Goal: Information Seeking & Learning: Check status

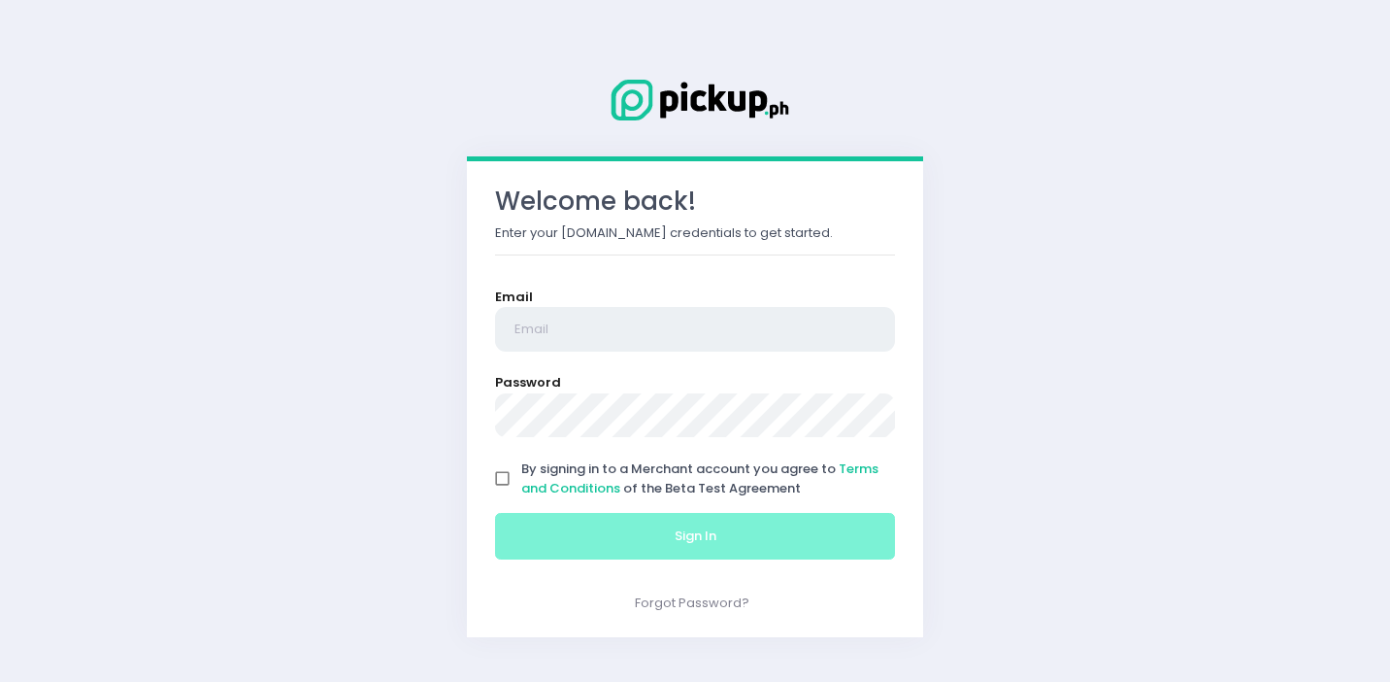
type input "[EMAIL_ADDRESS][DOMAIN_NAME]"
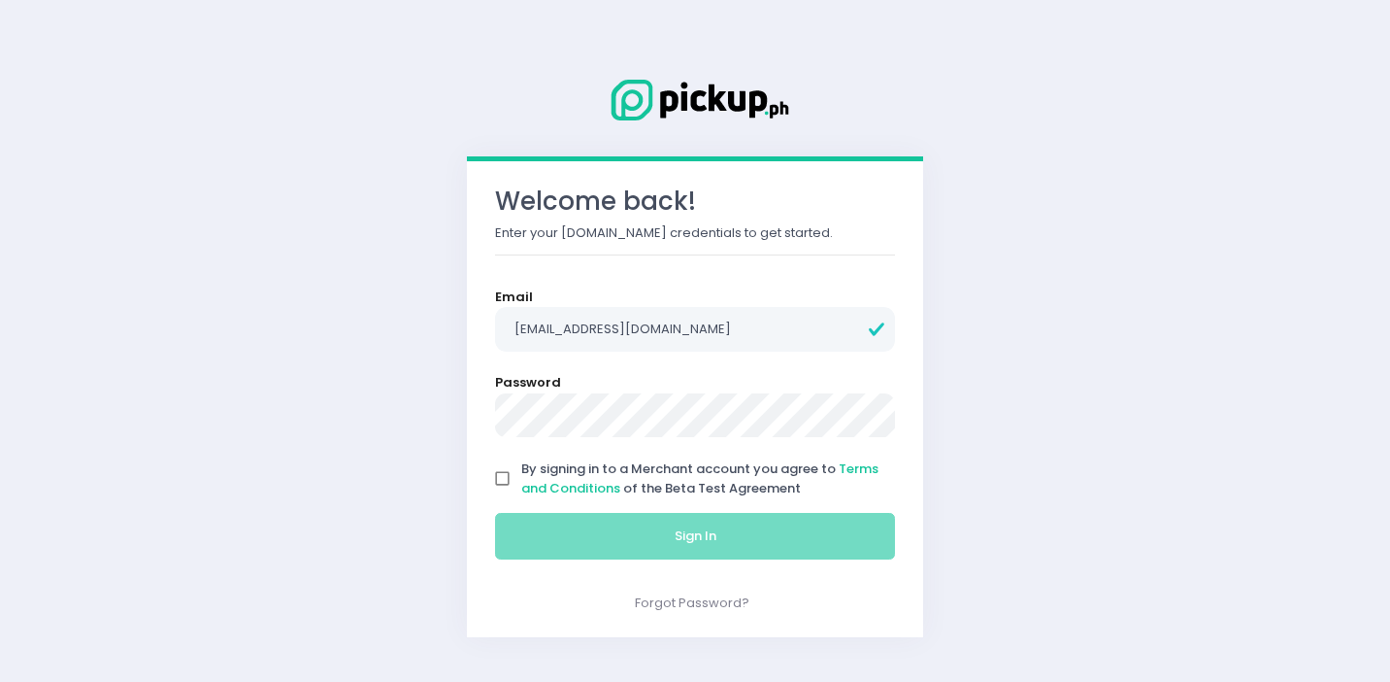
click at [512, 477] on input "By signing in to a Merchant account you agree to Terms and Conditions of the Be…" at bounding box center [502, 478] width 37 height 37
checkbox input "true"
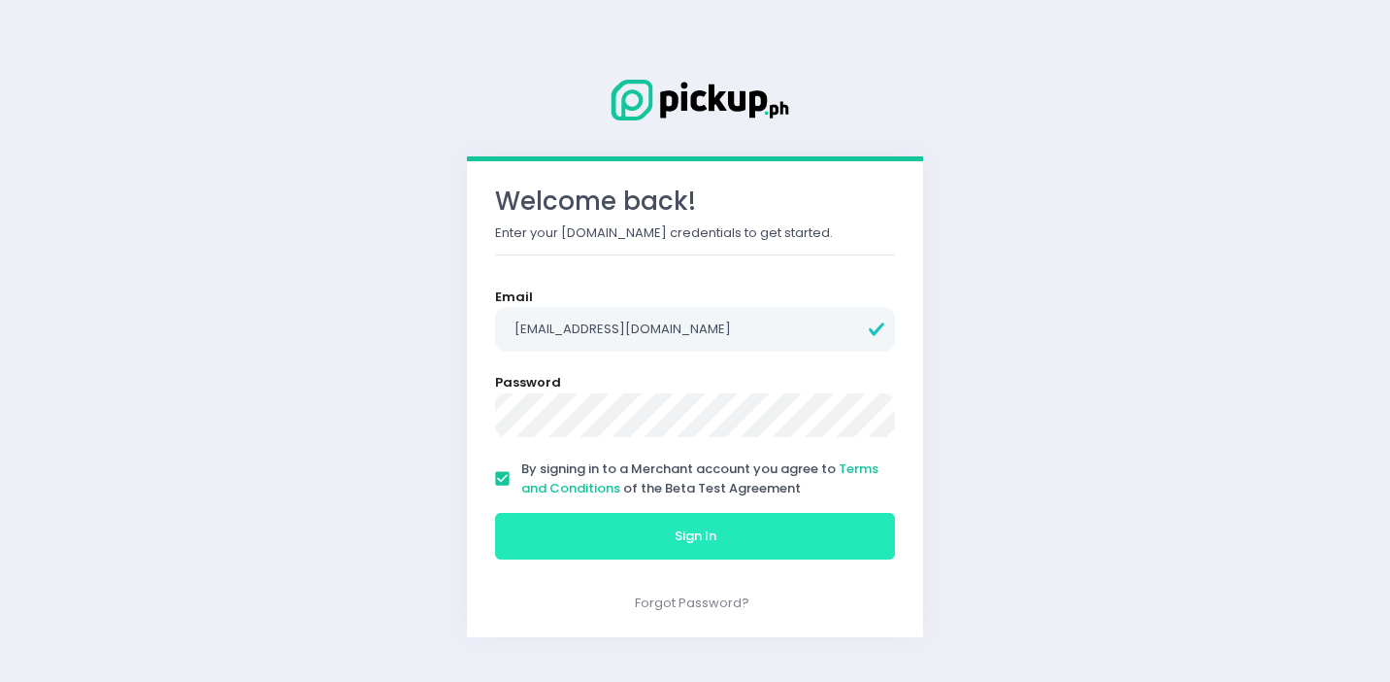
click at [631, 530] on button "Sign In" at bounding box center [695, 536] width 400 height 47
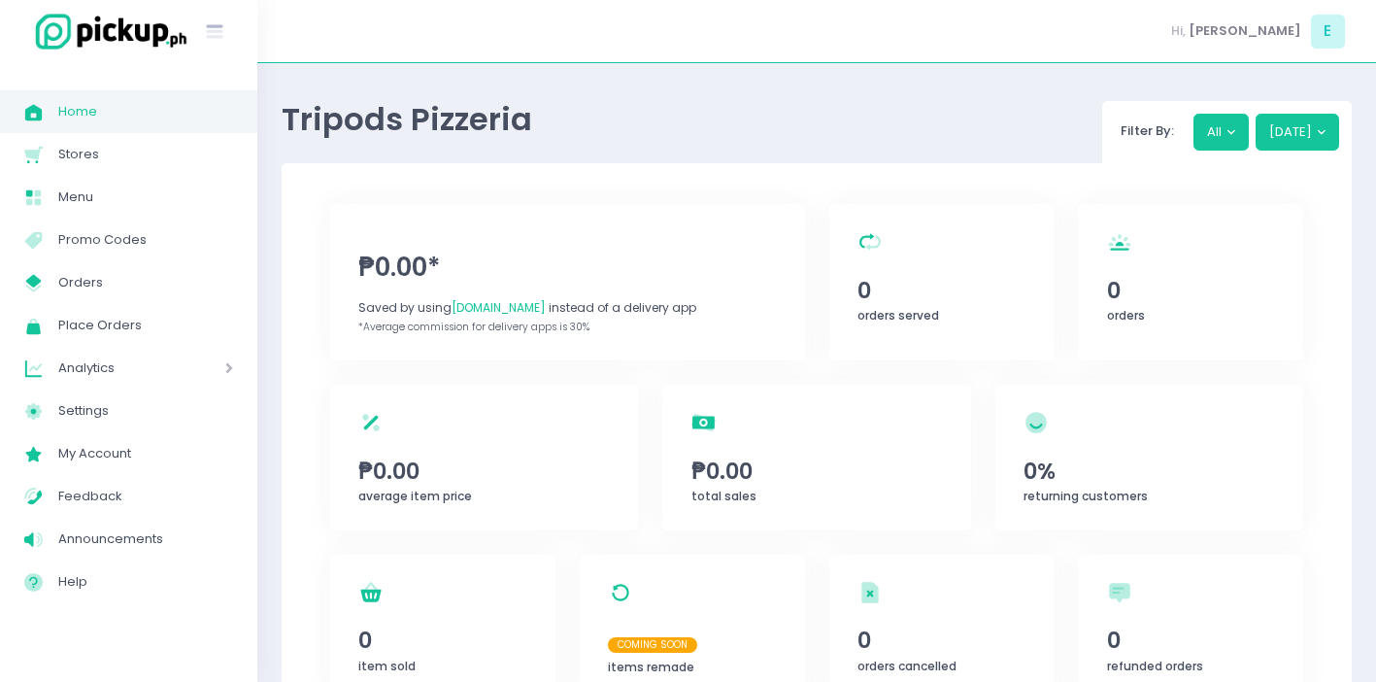
scroll to position [420, 0]
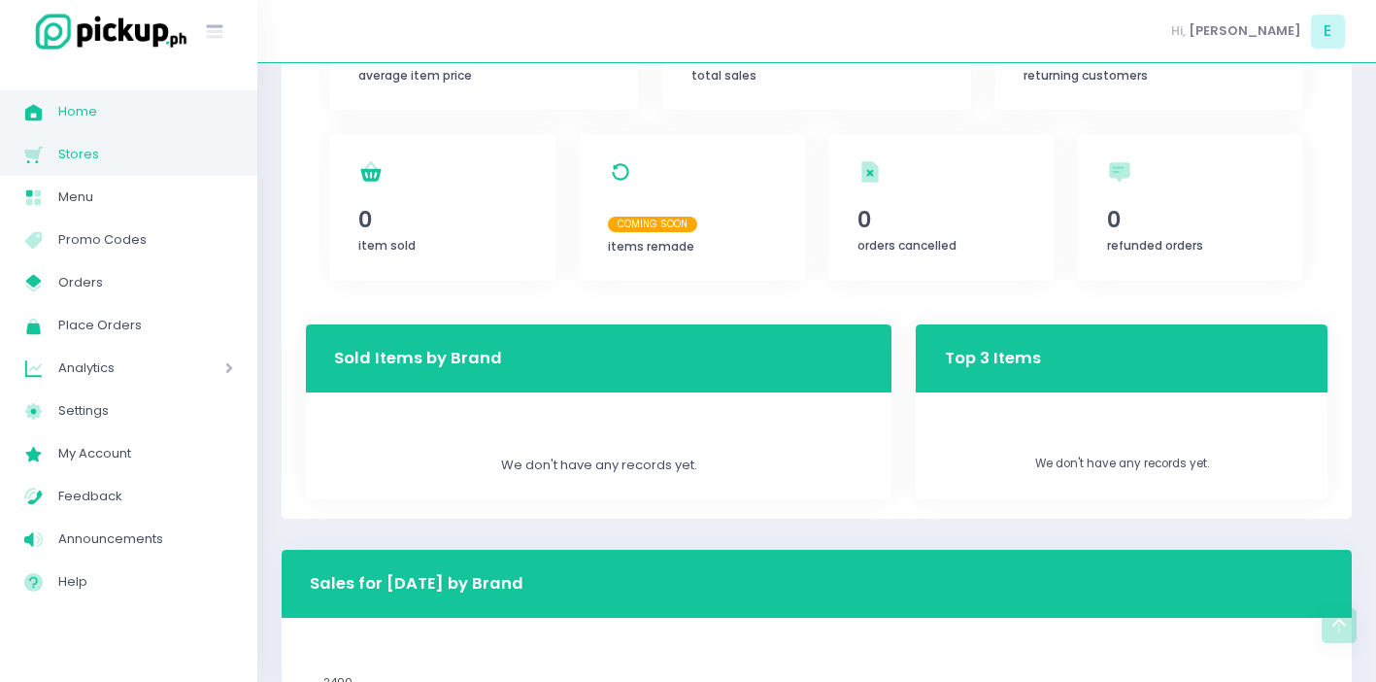
click at [95, 169] on link "Stores Created with Sketch. Stores" at bounding box center [128, 154] width 257 height 43
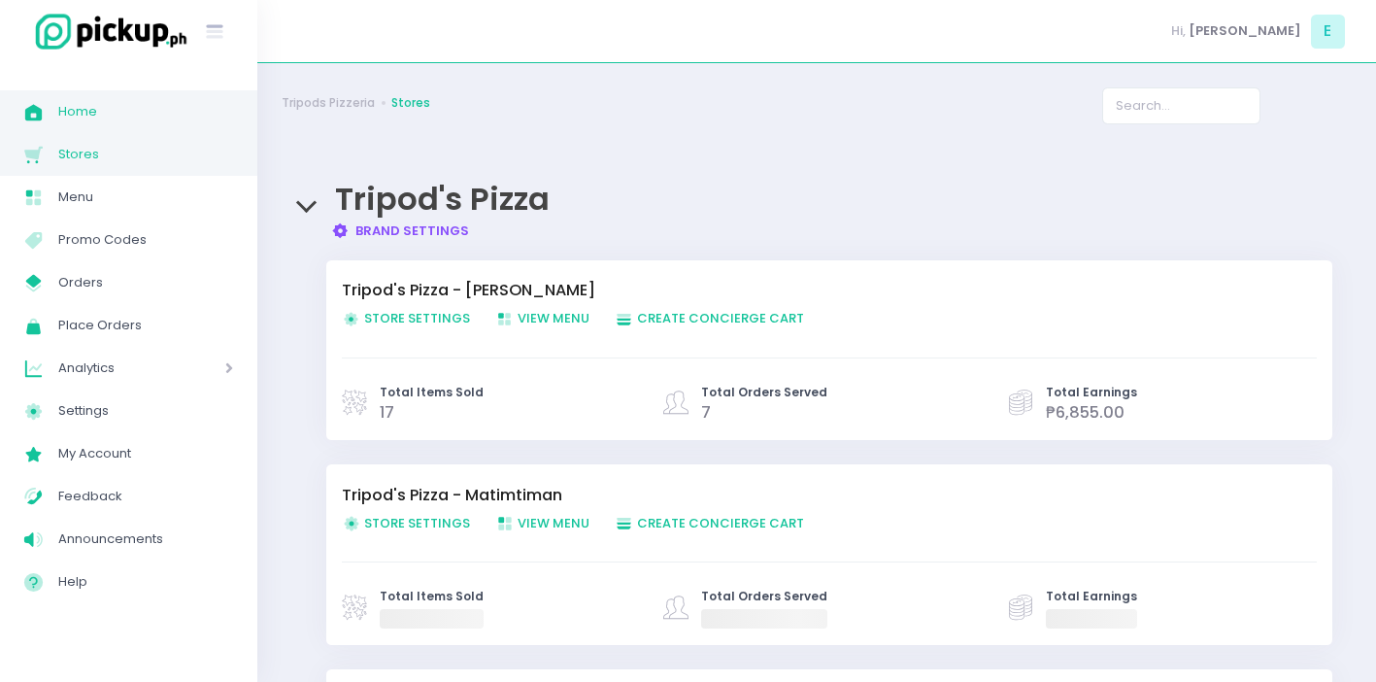
click at [123, 124] on link "Home Created with Sketch. Home" at bounding box center [128, 111] width 257 height 43
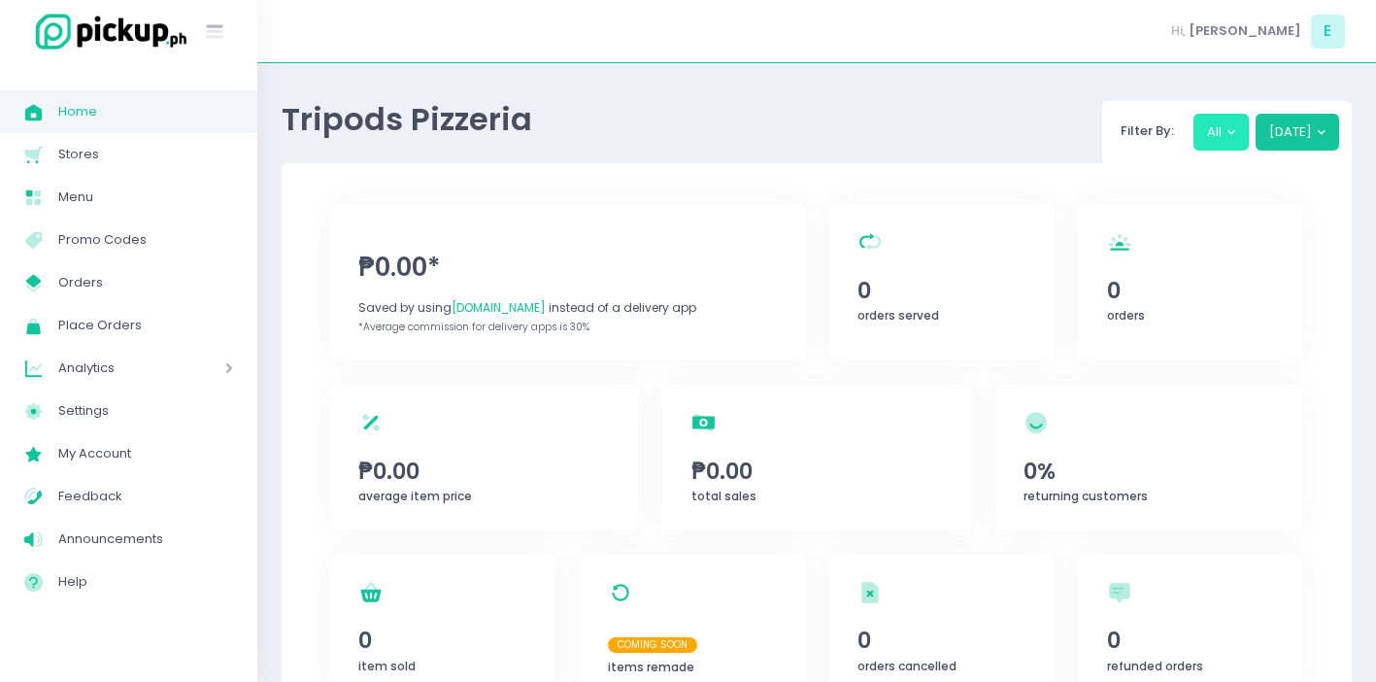
click at [1223, 137] on button "All" at bounding box center [1221, 132] width 56 height 37
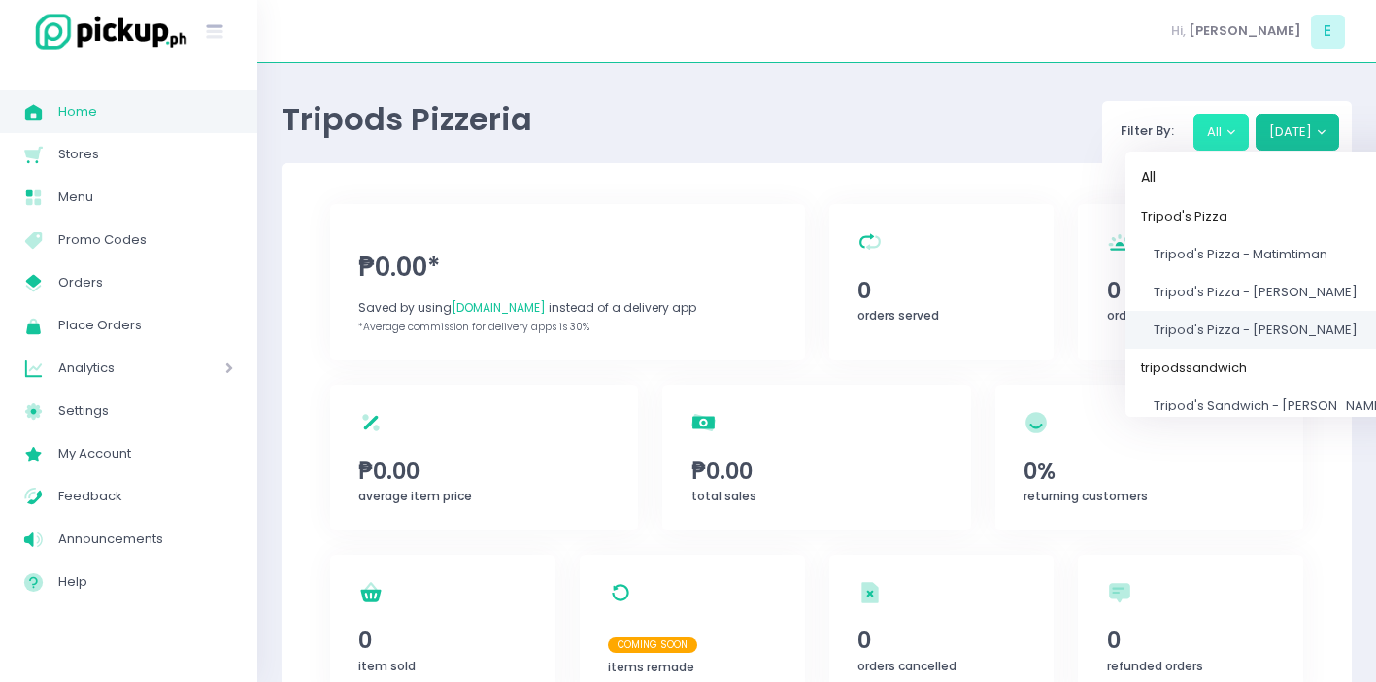
click at [1231, 337] on span "Tripod's Pizza - [PERSON_NAME]" at bounding box center [1255, 329] width 204 height 18
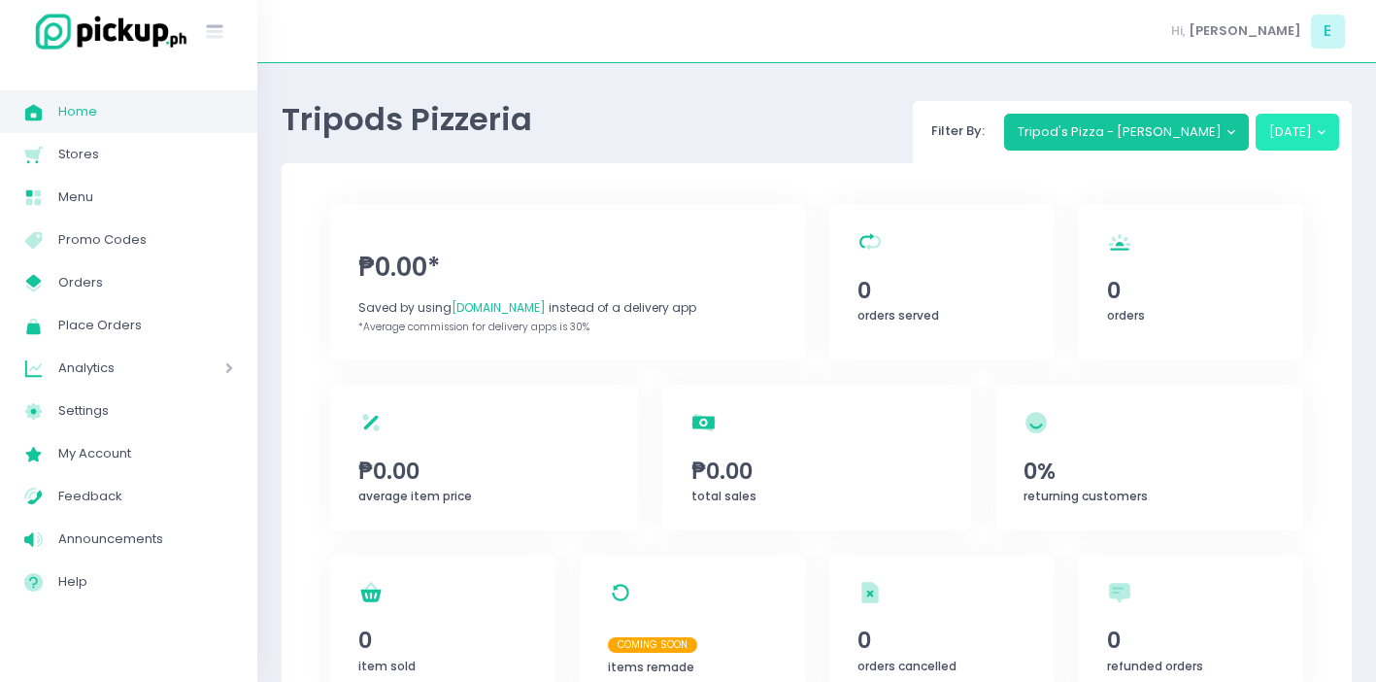
click at [1305, 147] on button "[DATE]" at bounding box center [1297, 132] width 84 height 37
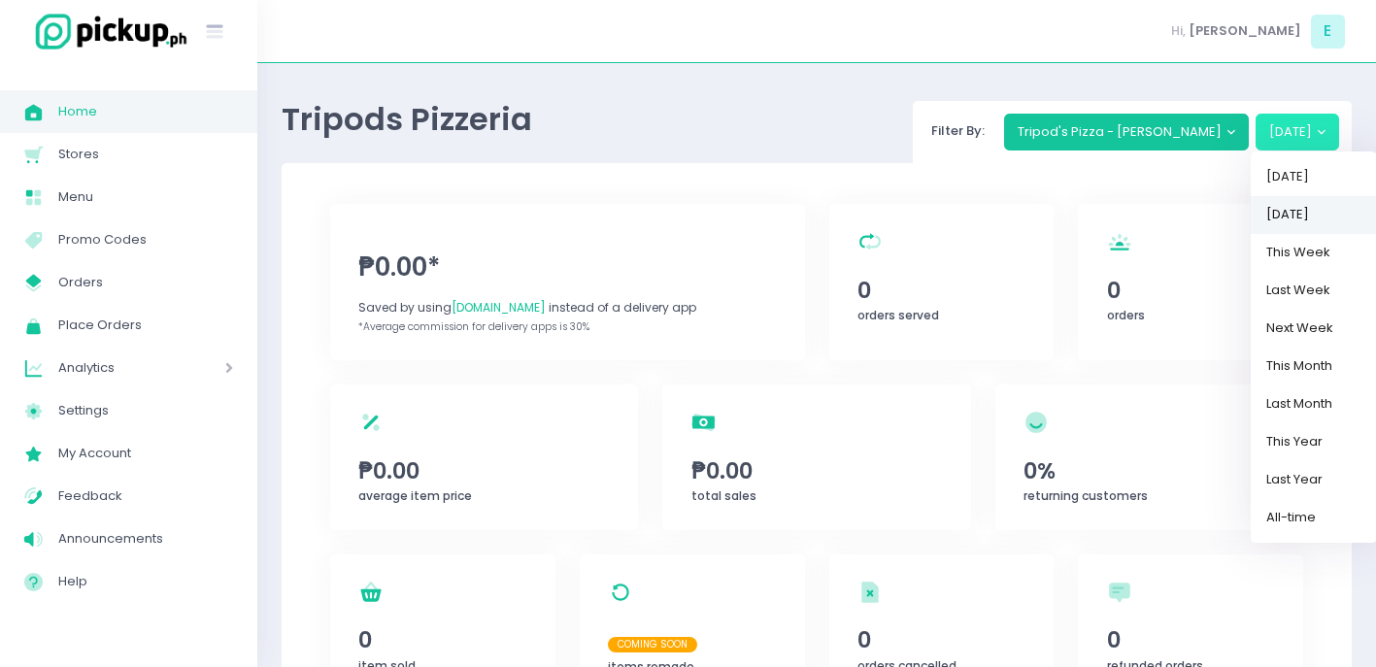
click at [1310, 220] on link "[DATE]" at bounding box center [1313, 215] width 126 height 38
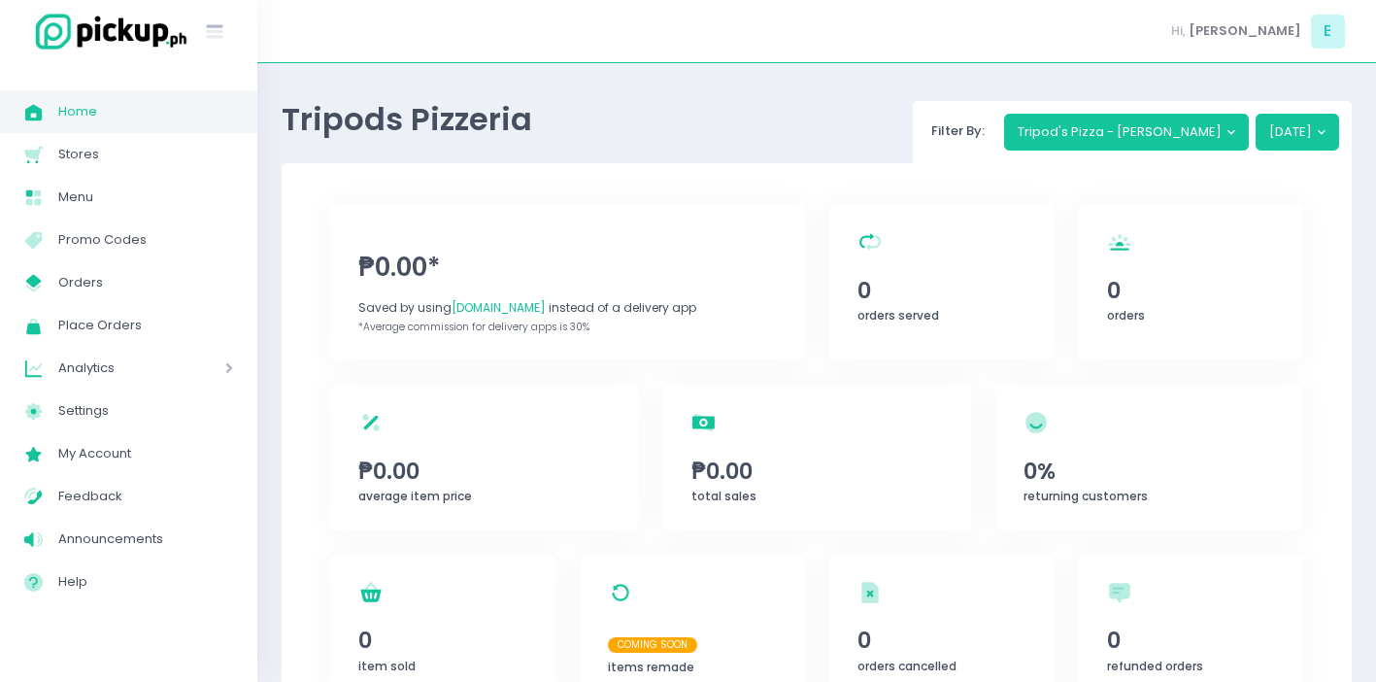
click at [119, 113] on span "Home" at bounding box center [145, 111] width 175 height 25
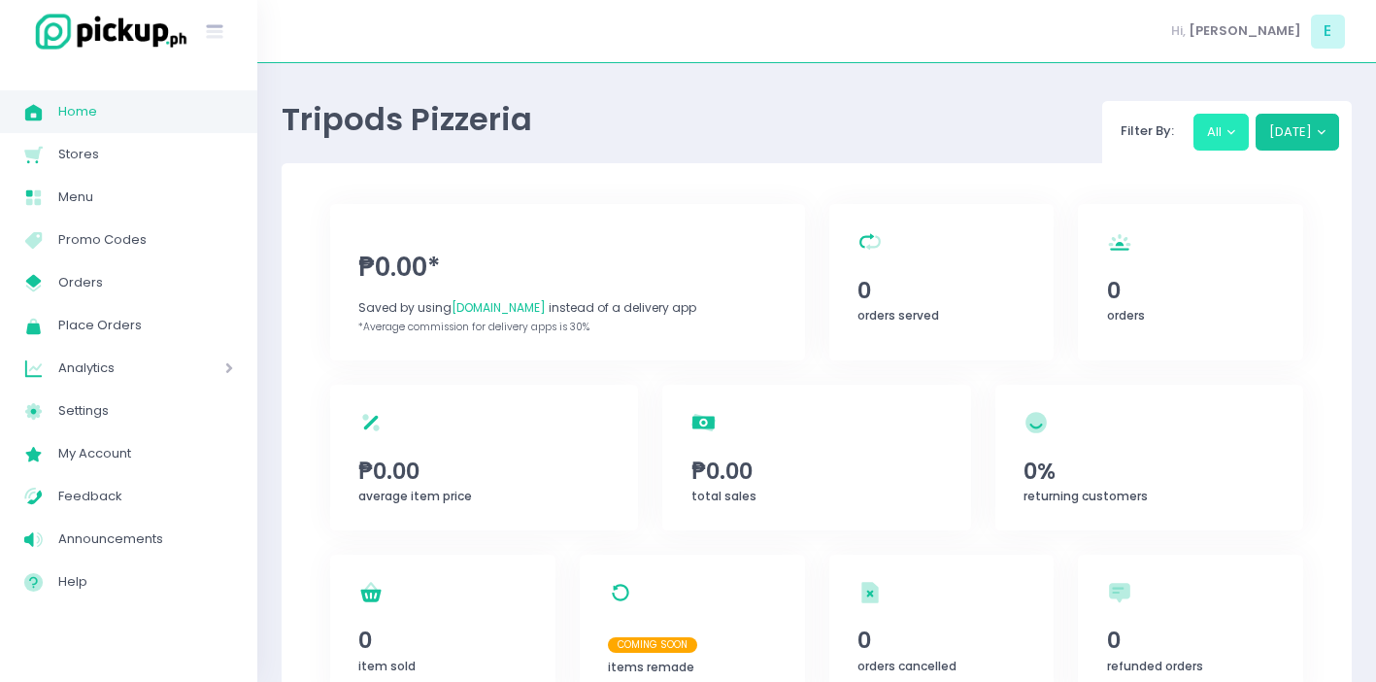
click at [1234, 122] on button "All" at bounding box center [1221, 132] width 56 height 37
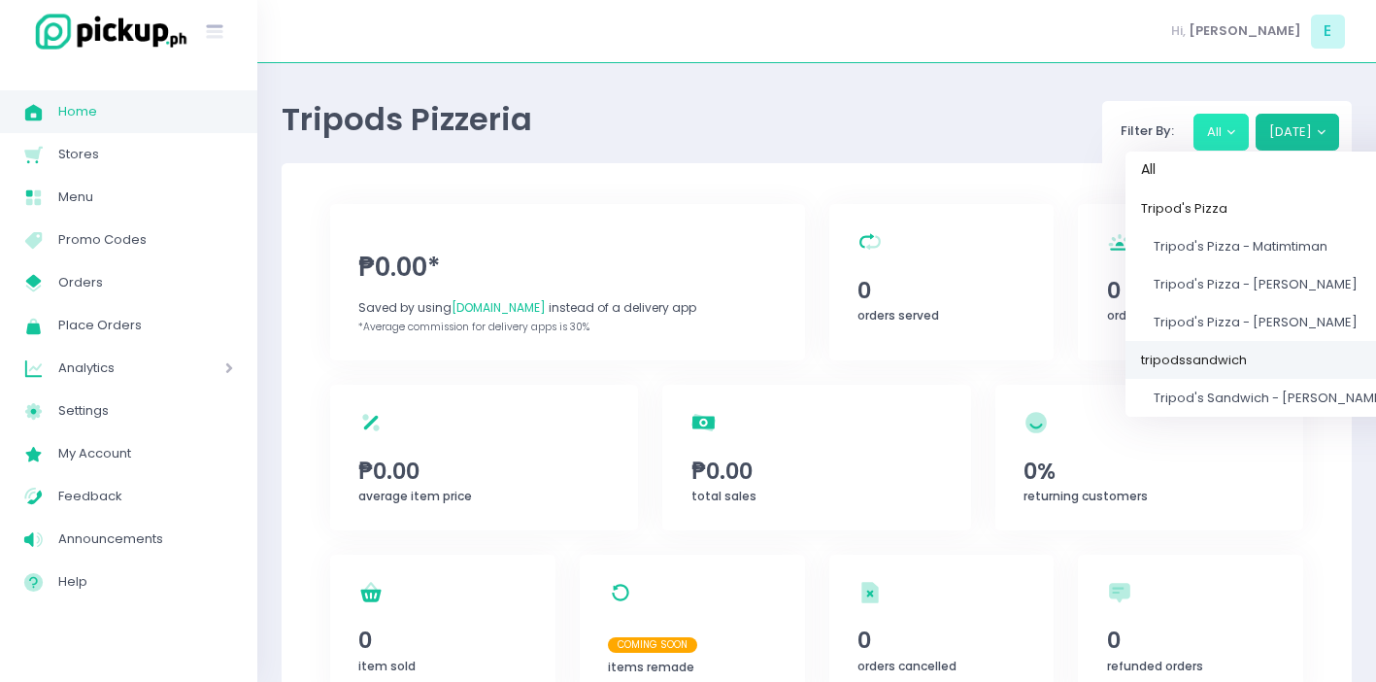
scroll to position [16, 0]
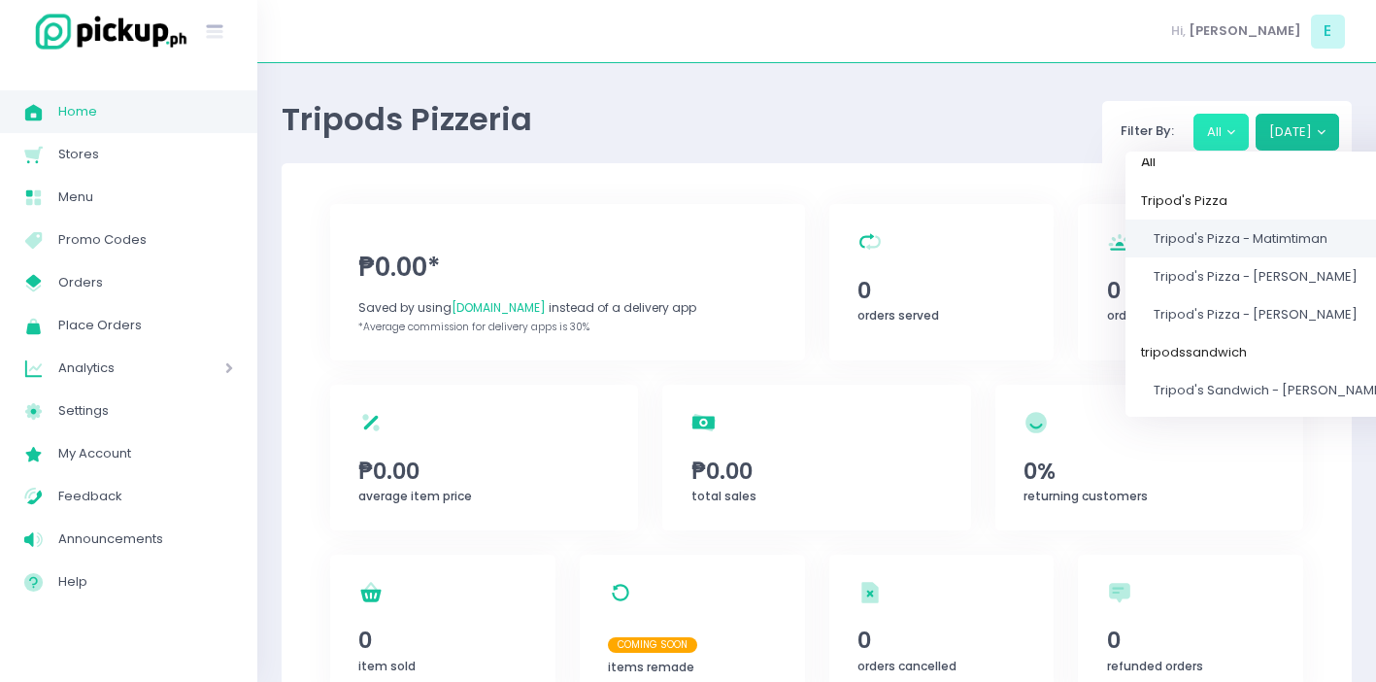
click at [1228, 238] on span "Tripod's Pizza - Matimtiman" at bounding box center [1240, 238] width 174 height 18
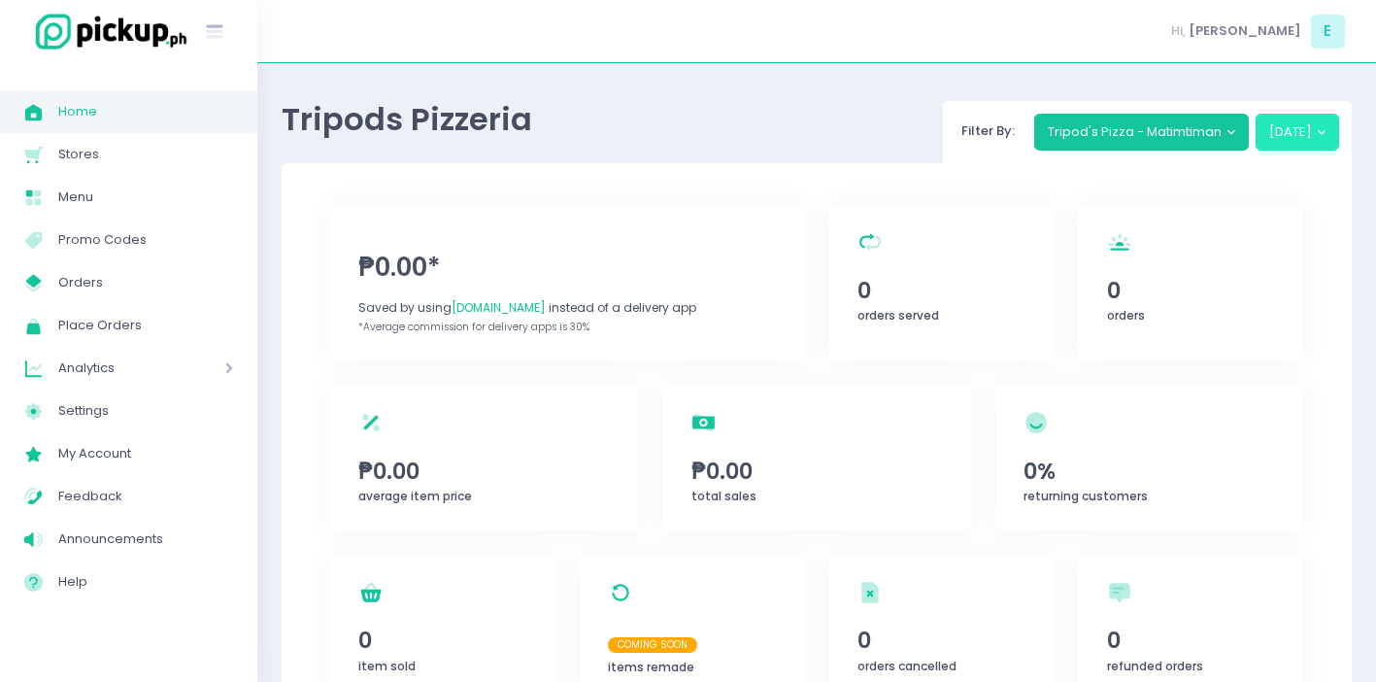
click at [1322, 139] on button "[DATE]" at bounding box center [1297, 132] width 84 height 37
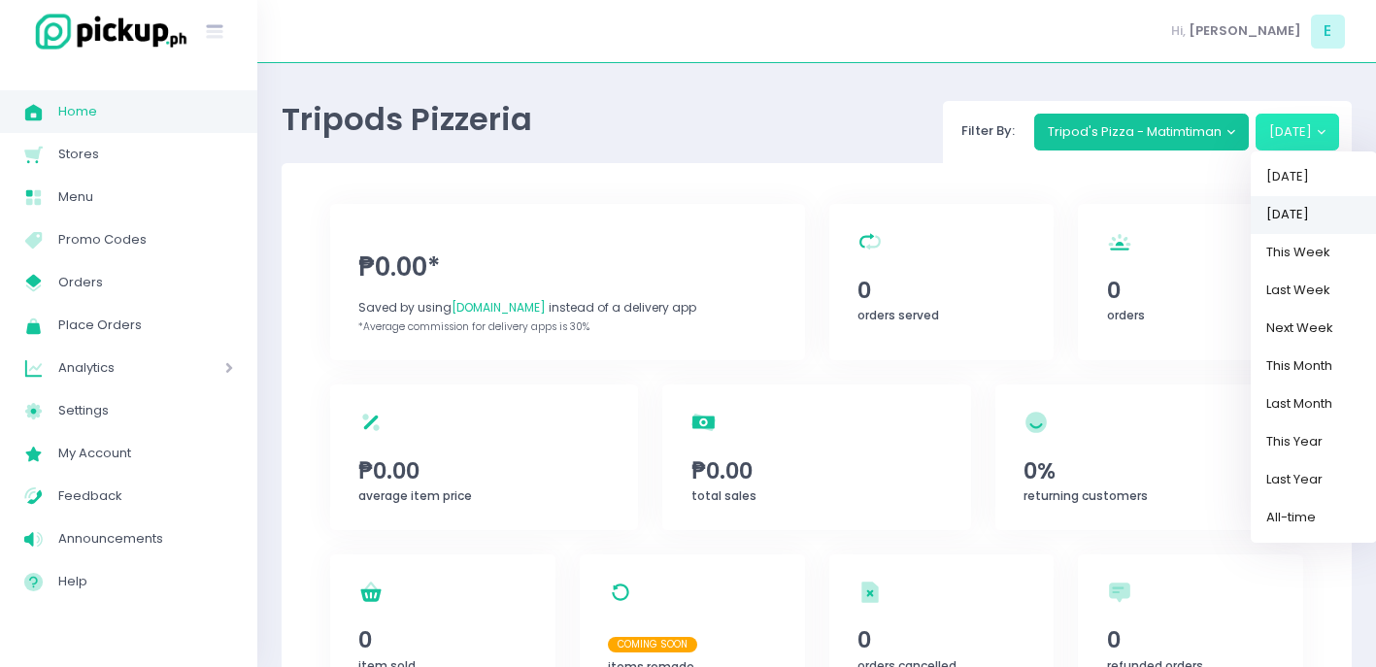
click at [1318, 208] on link "[DATE]" at bounding box center [1313, 215] width 126 height 38
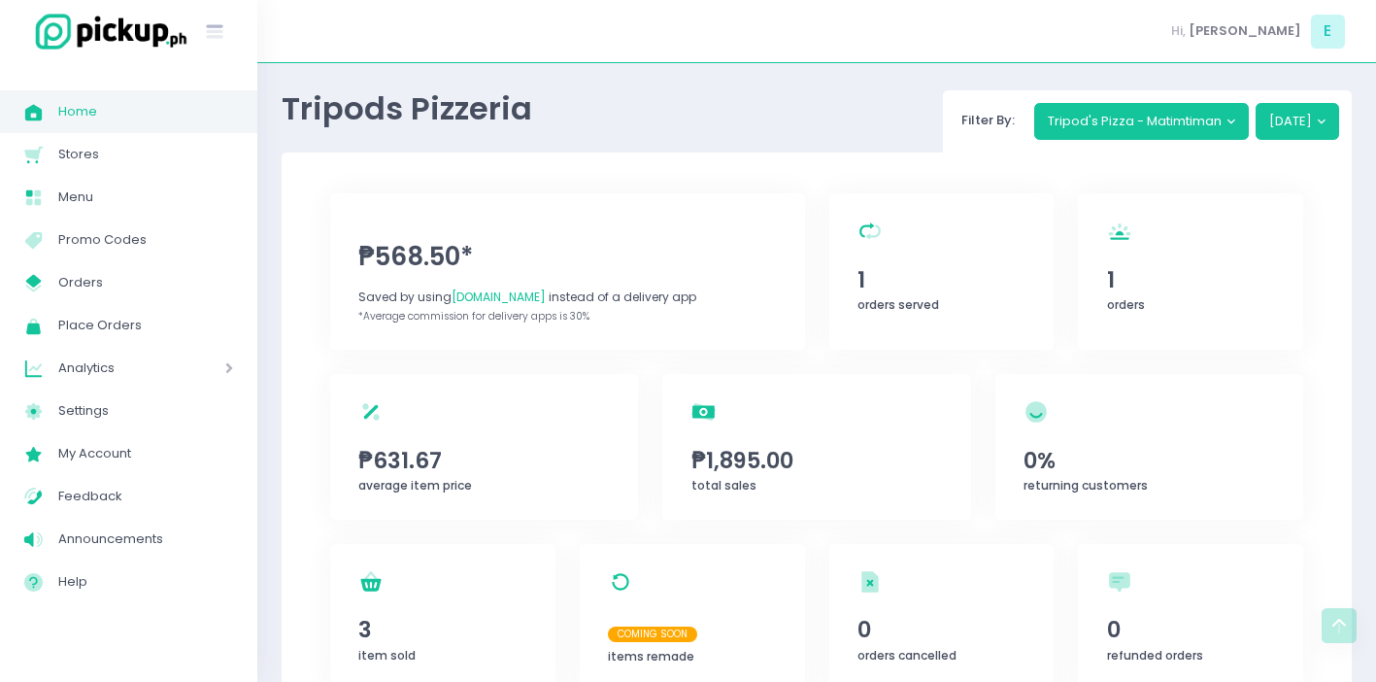
scroll to position [0, 0]
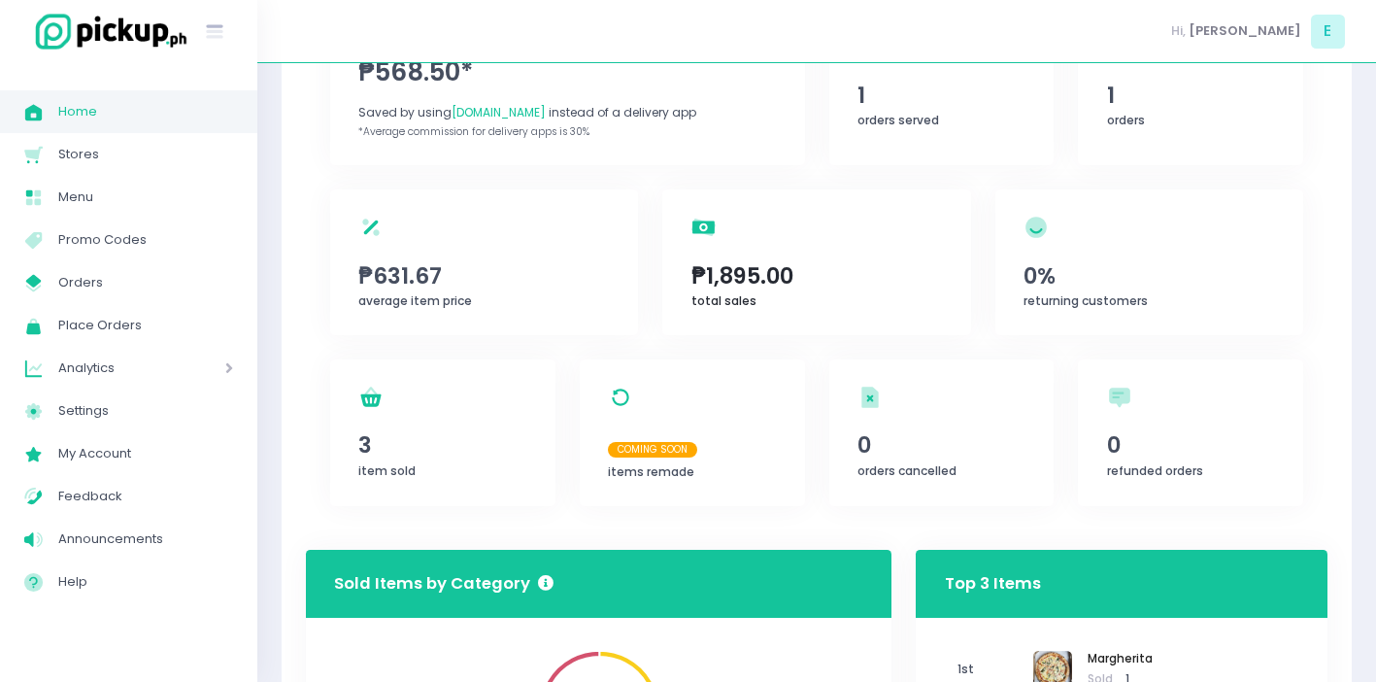
click at [768, 273] on span "₱1,895.00" at bounding box center [816, 275] width 251 height 33
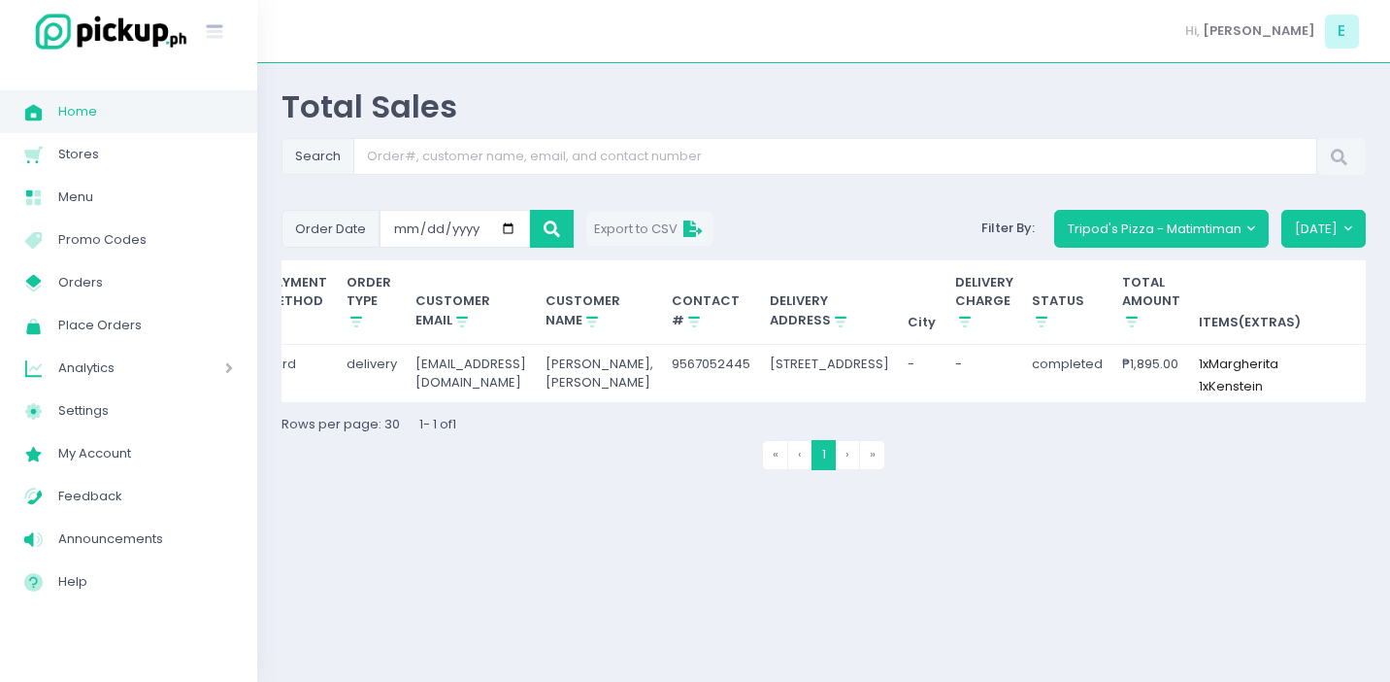
scroll to position [0, 404]
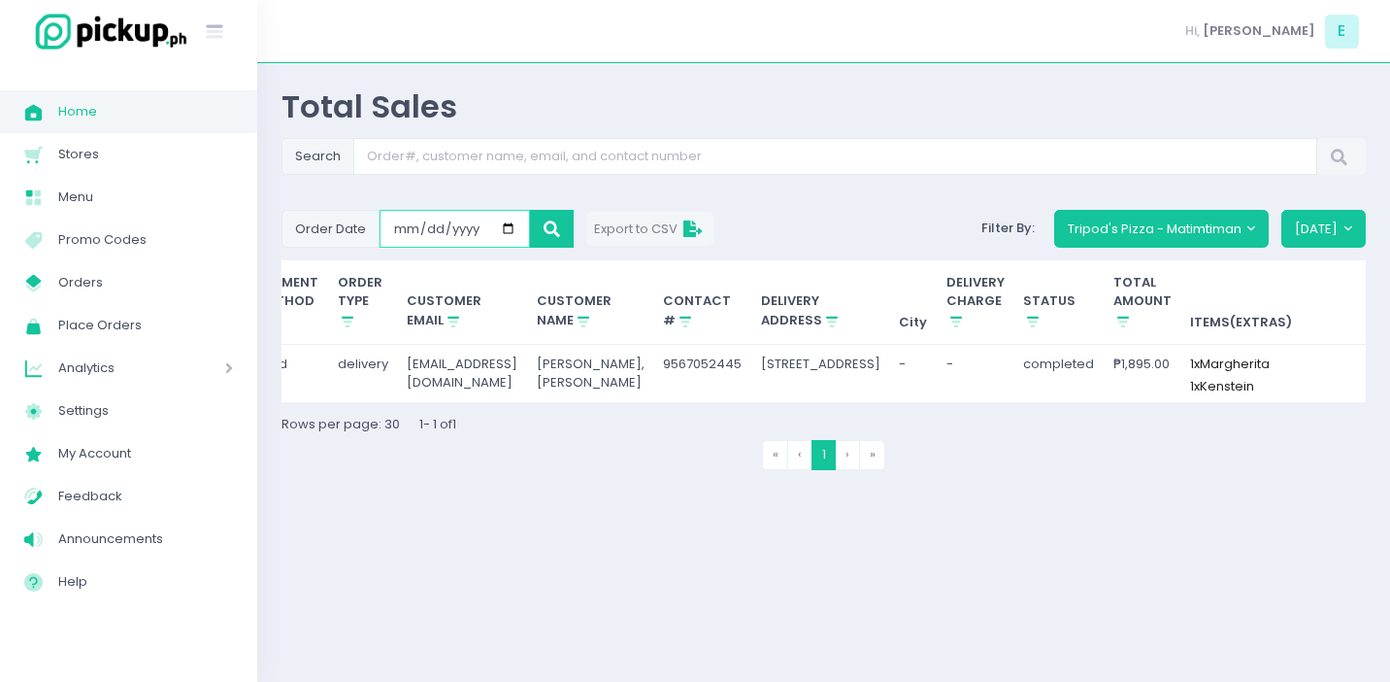
click at [502, 227] on input "[DATE]" at bounding box center [455, 228] width 150 height 37
type input "[DATE]"
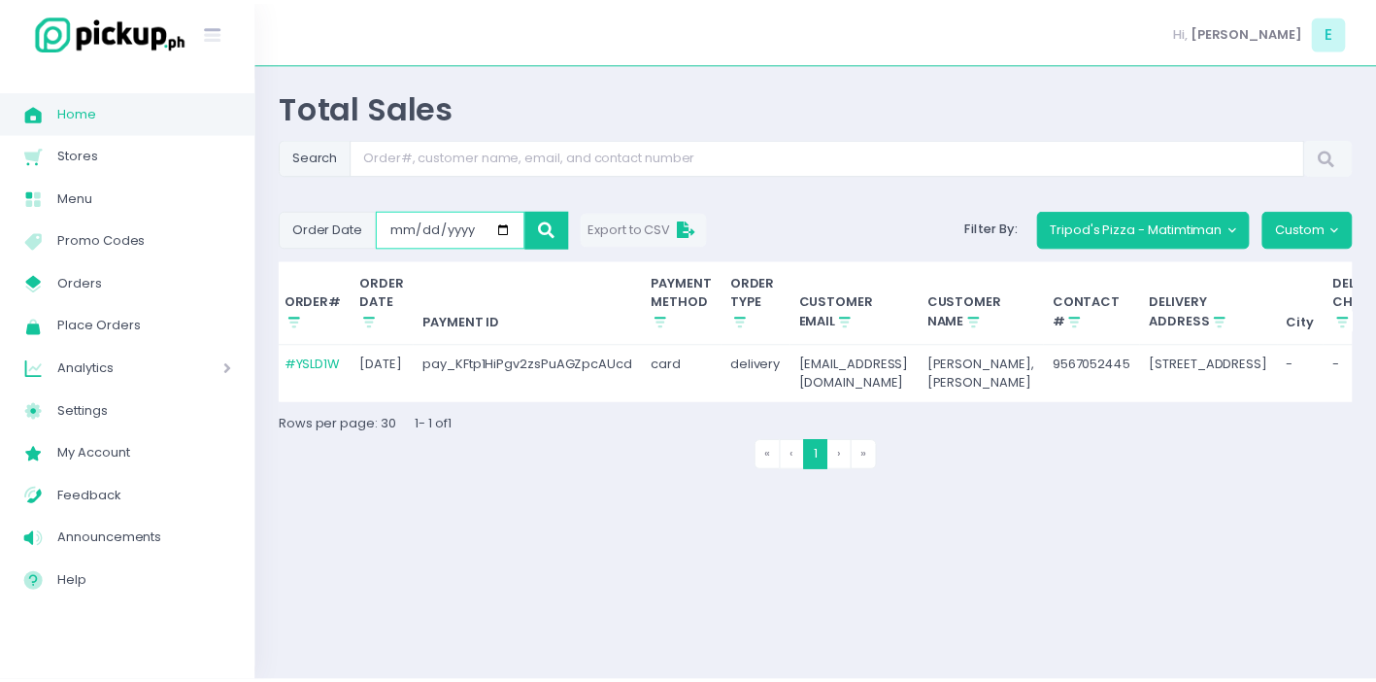
scroll to position [0, 0]
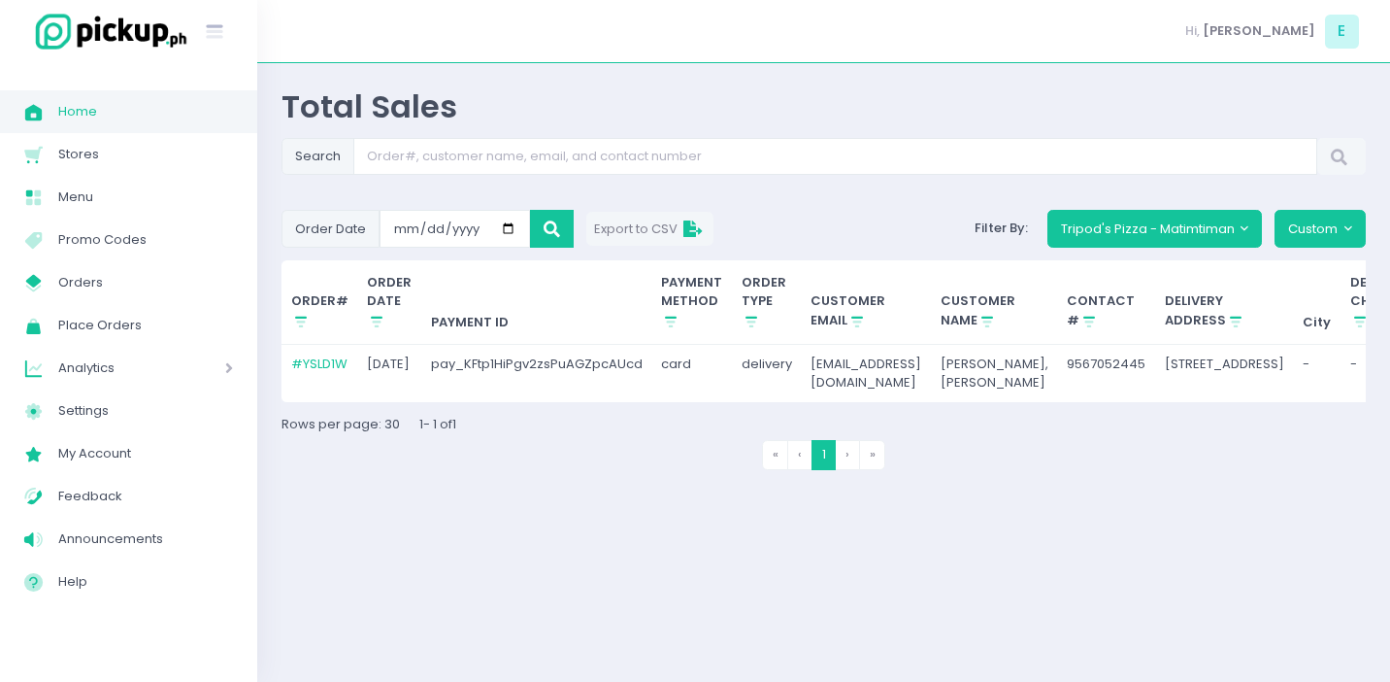
click at [48, 113] on span "Home Created with Sketch." at bounding box center [41, 111] width 34 height 25
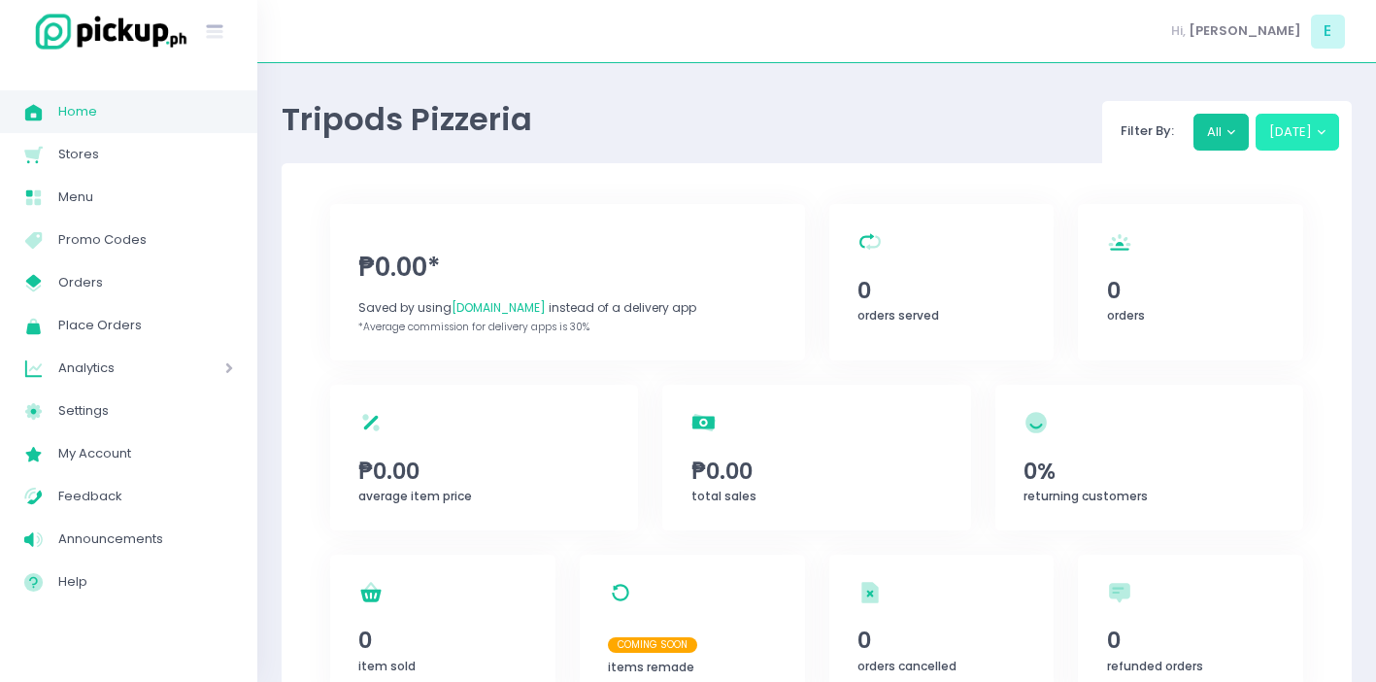
click at [1292, 137] on button "[DATE]" at bounding box center [1297, 132] width 84 height 37
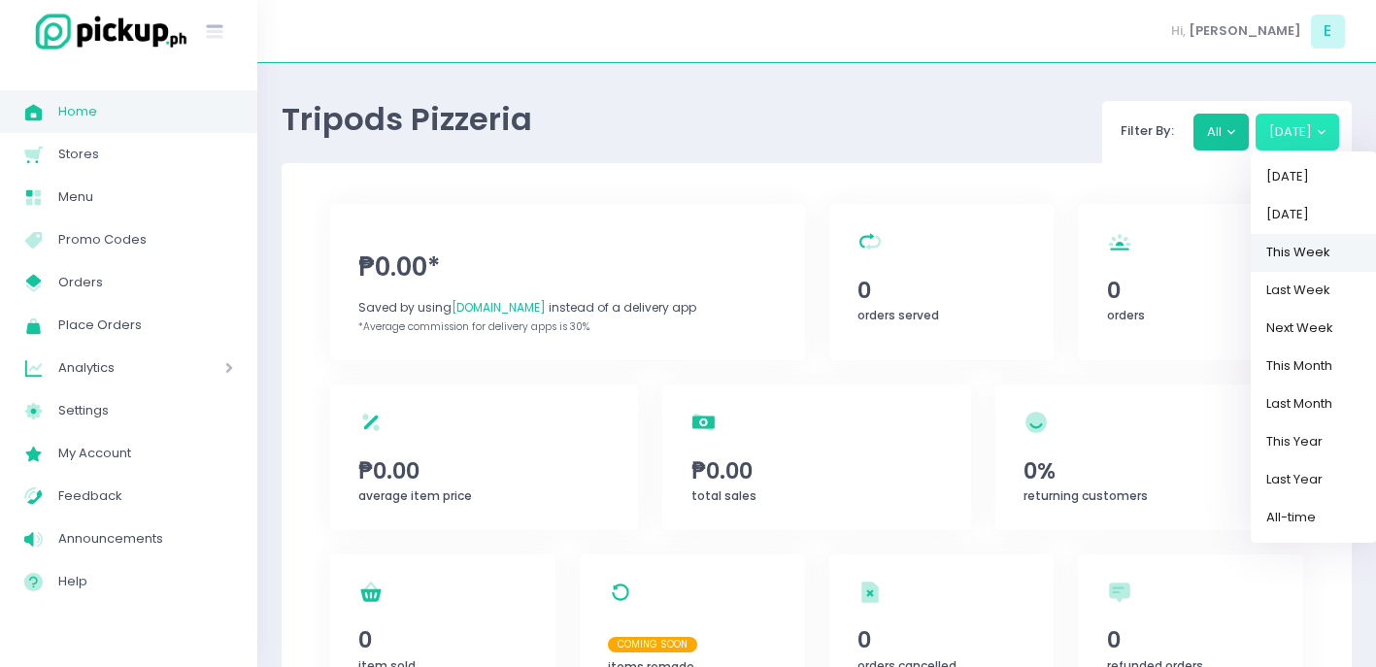
click at [1327, 252] on link "This Week" at bounding box center [1313, 253] width 126 height 38
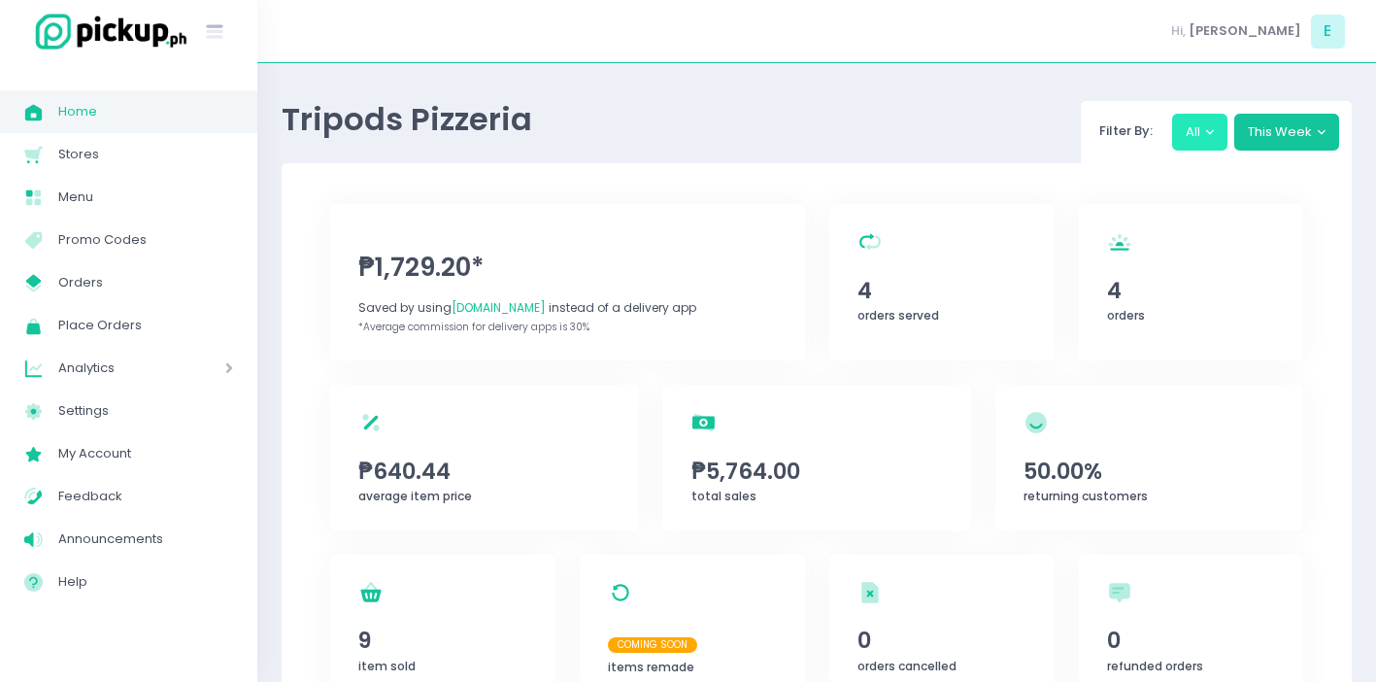
click at [1216, 136] on button "All" at bounding box center [1200, 132] width 56 height 37
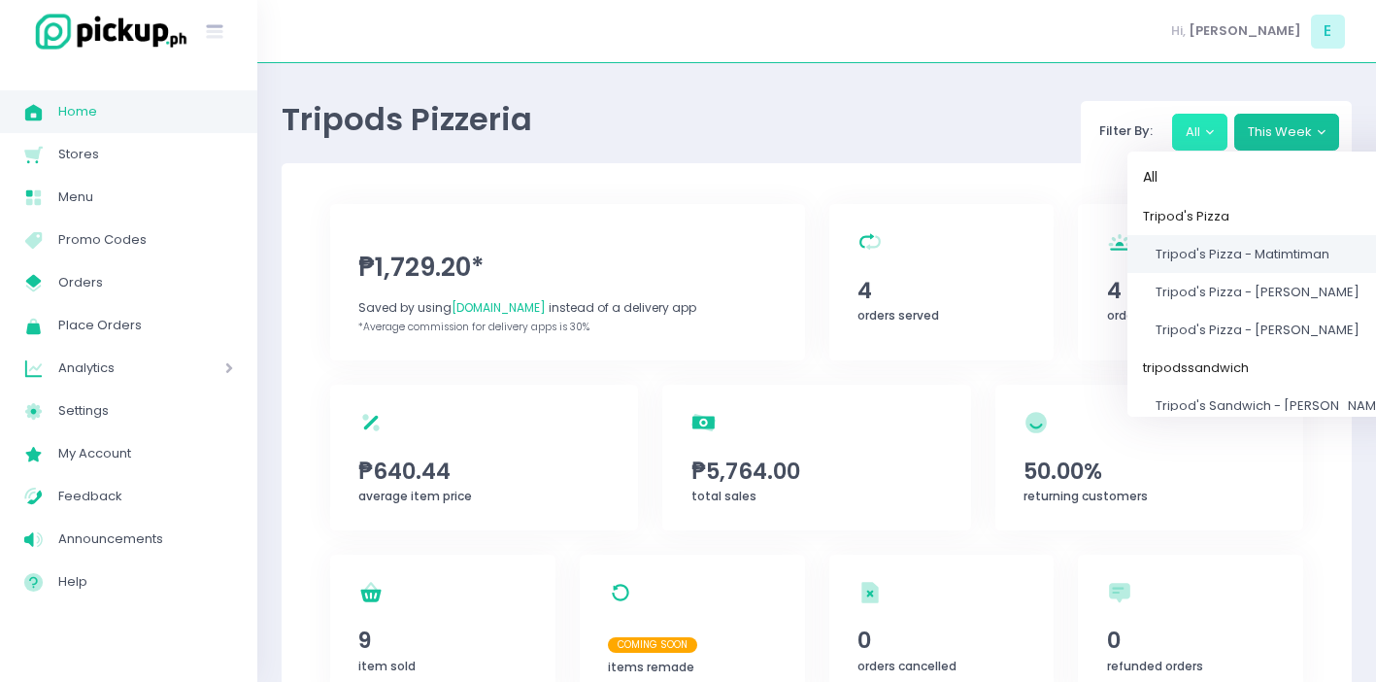
click at [1214, 255] on span "Tripod's Pizza - Matimtiman" at bounding box center [1242, 254] width 174 height 18
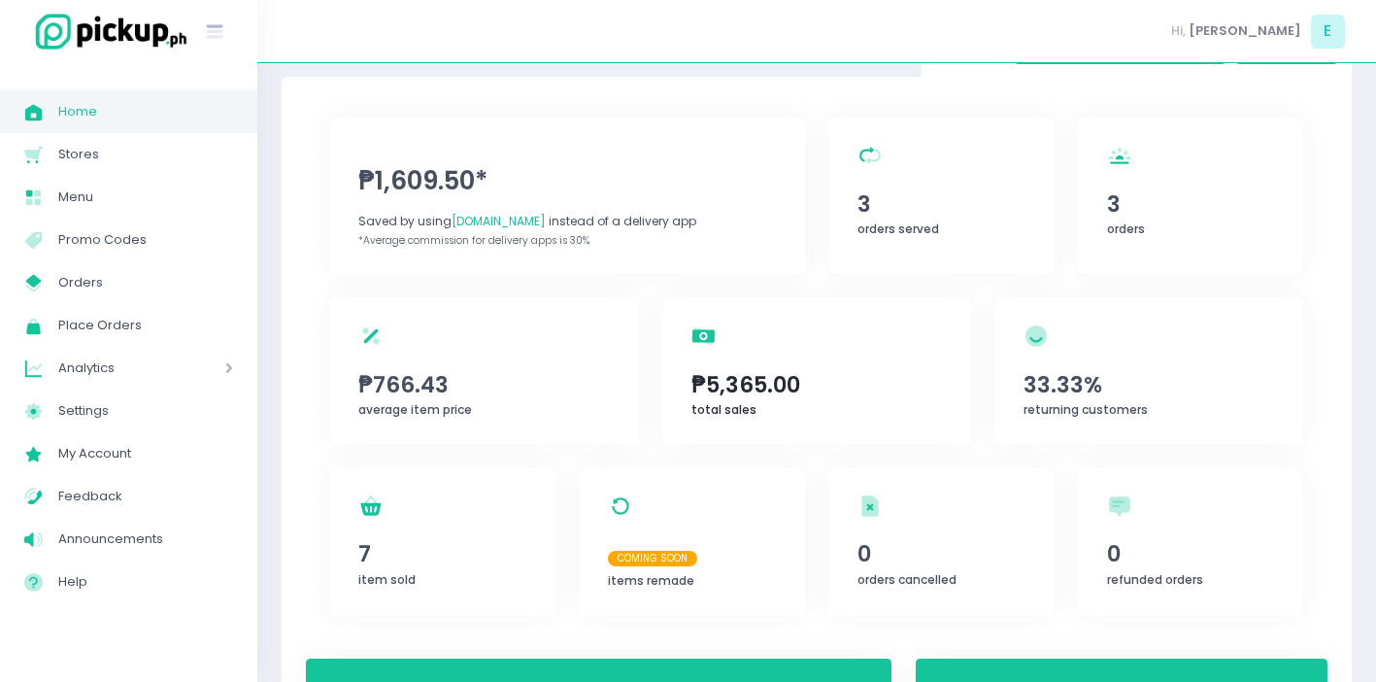
click at [823, 391] on span "₱5,365.00" at bounding box center [816, 384] width 251 height 33
